Goal: Task Accomplishment & Management: Complete application form

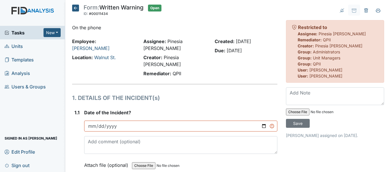
scroll to position [1138, 0]
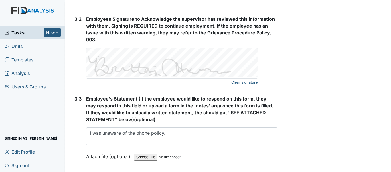
scroll to position [1053, 0]
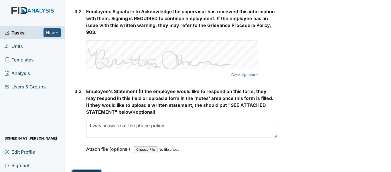
click at [87, 170] on button "Submit" at bounding box center [86, 175] width 29 height 11
click at [26, 49] on link "Units" at bounding box center [32, 45] width 65 height 13
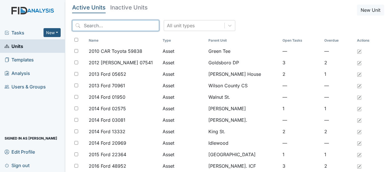
click at [100, 25] on input "search" at bounding box center [115, 25] width 87 height 11
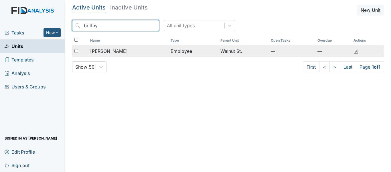
type input "brittny"
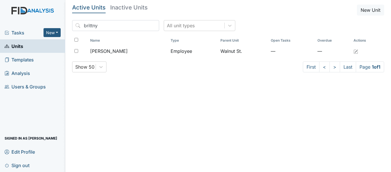
drag, startPoint x: 119, startPoint y: 50, endPoint x: 132, endPoint y: 58, distance: 14.7
click at [120, 50] on span "[PERSON_NAME]" at bounding box center [109, 51] width 38 height 7
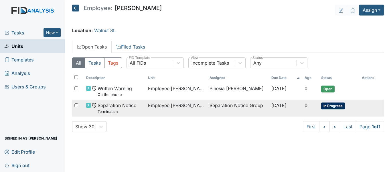
click at [129, 107] on span "Separation Notice Termination" at bounding box center [117, 108] width 39 height 12
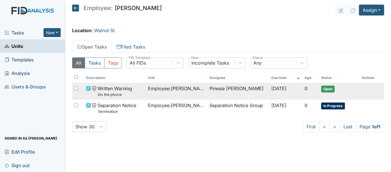
click at [238, 89] on td "Pinesia [PERSON_NAME]" at bounding box center [238, 90] width 62 height 17
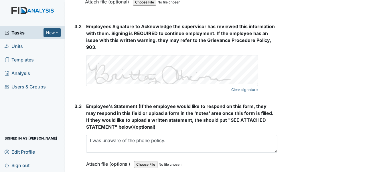
scroll to position [1053, 0]
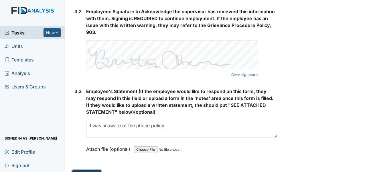
click at [82, 170] on button "Submit" at bounding box center [86, 175] width 29 height 11
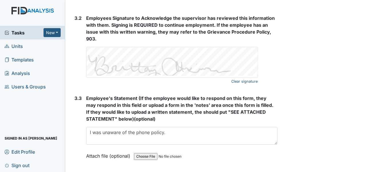
scroll to position [1059, 0]
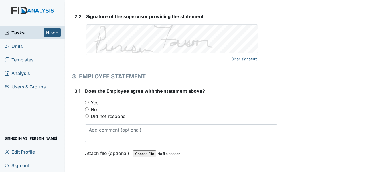
scroll to position [859, 0]
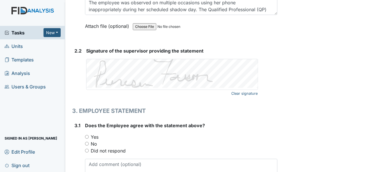
click at [87, 135] on input "Yes" at bounding box center [87, 137] width 4 height 4
radio input "true"
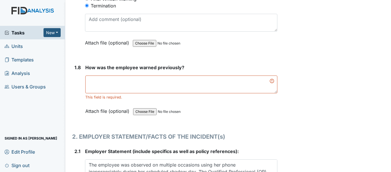
scroll to position [687, 0]
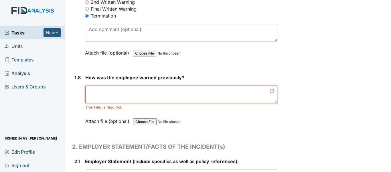
click at [143, 85] on textarea at bounding box center [181, 94] width 192 height 18
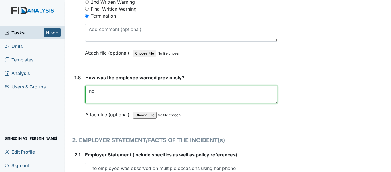
type textarea "no"
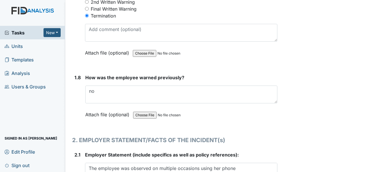
drag, startPoint x: 330, startPoint y: 79, endPoint x: 329, endPoint y: 74, distance: 4.6
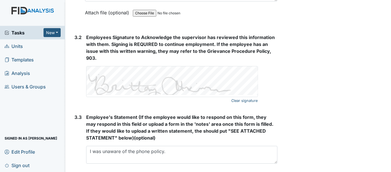
scroll to position [1053, 0]
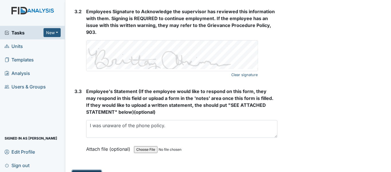
drag, startPoint x: 80, startPoint y: 161, endPoint x: 84, endPoint y: 159, distance: 4.0
click at [81, 170] on button "Submit" at bounding box center [86, 175] width 29 height 11
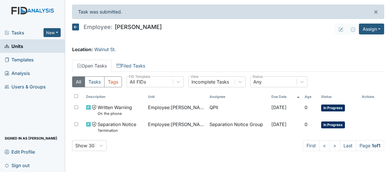
click at [209, 154] on div "All Tasks Tags All FIDs FID Template Incomplete Tasks View Any Status Descripti…" at bounding box center [228, 116] width 312 height 88
